Goal: Task Accomplishment & Management: Use online tool/utility

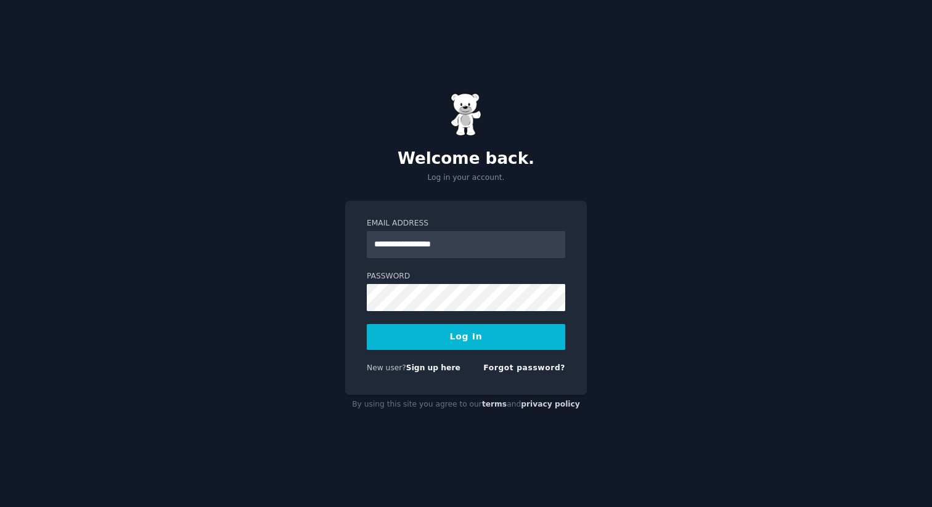
click at [459, 350] on form "**********" at bounding box center [466, 298] width 198 height 160
click at [468, 332] on button "Log In" at bounding box center [466, 337] width 198 height 26
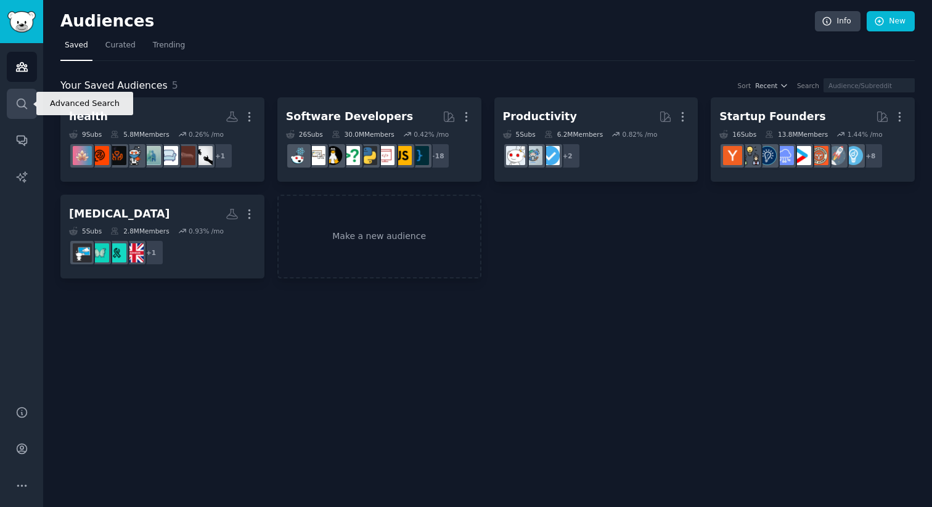
click at [25, 112] on link "Search" at bounding box center [22, 104] width 30 height 30
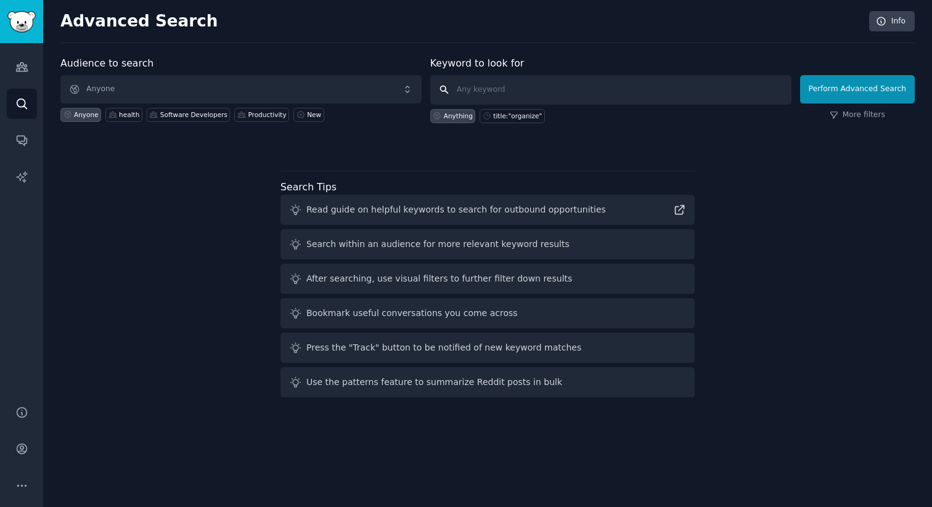
click at [480, 90] on input "text" at bounding box center [610, 90] width 361 height 30
type input "j"
type input "ai journaling"
click button "Perform Advanced Search" at bounding box center [857, 89] width 115 height 28
